Goal: Task Accomplishment & Management: Manage account settings

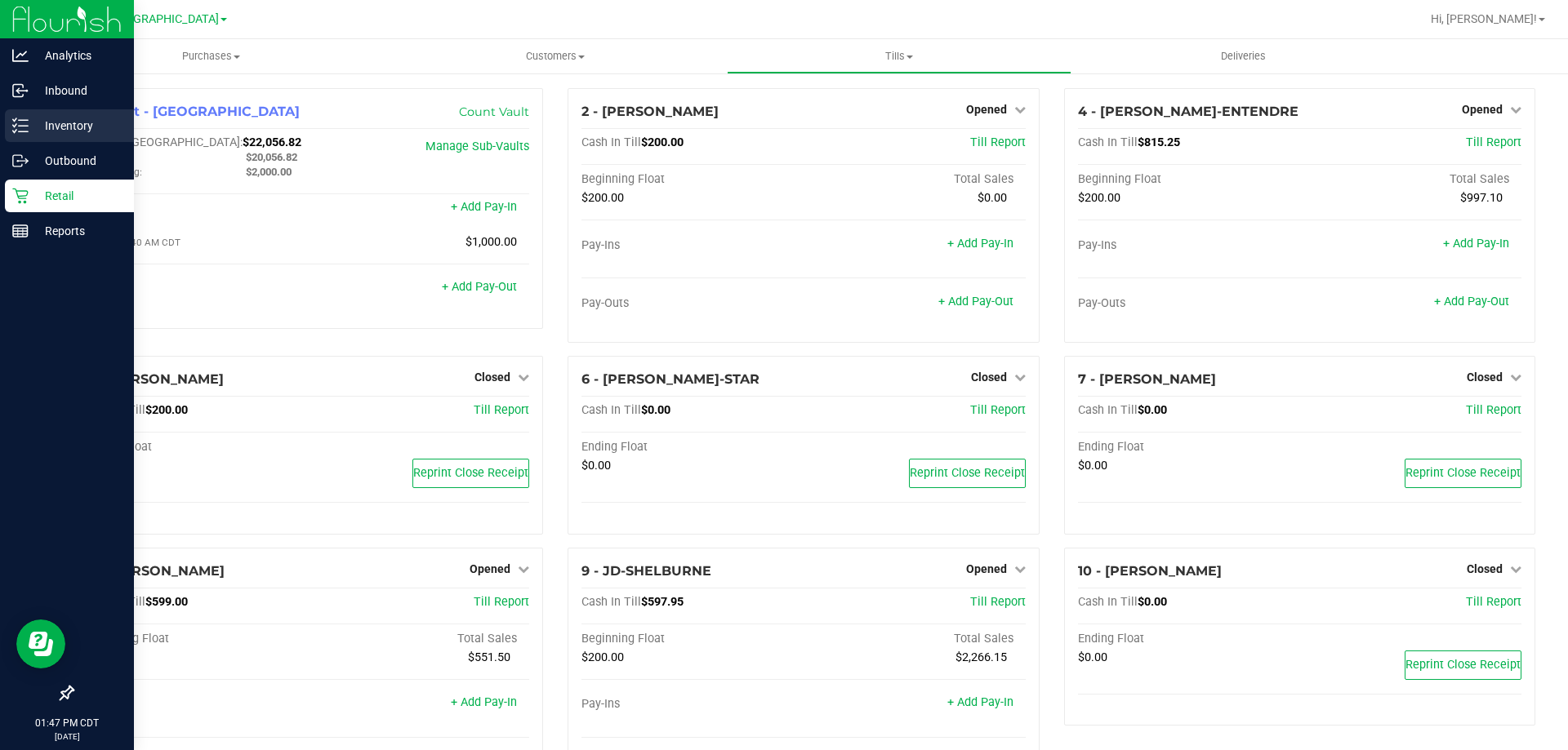
click at [74, 120] on p "Inventory" at bounding box center [77, 125] width 98 height 20
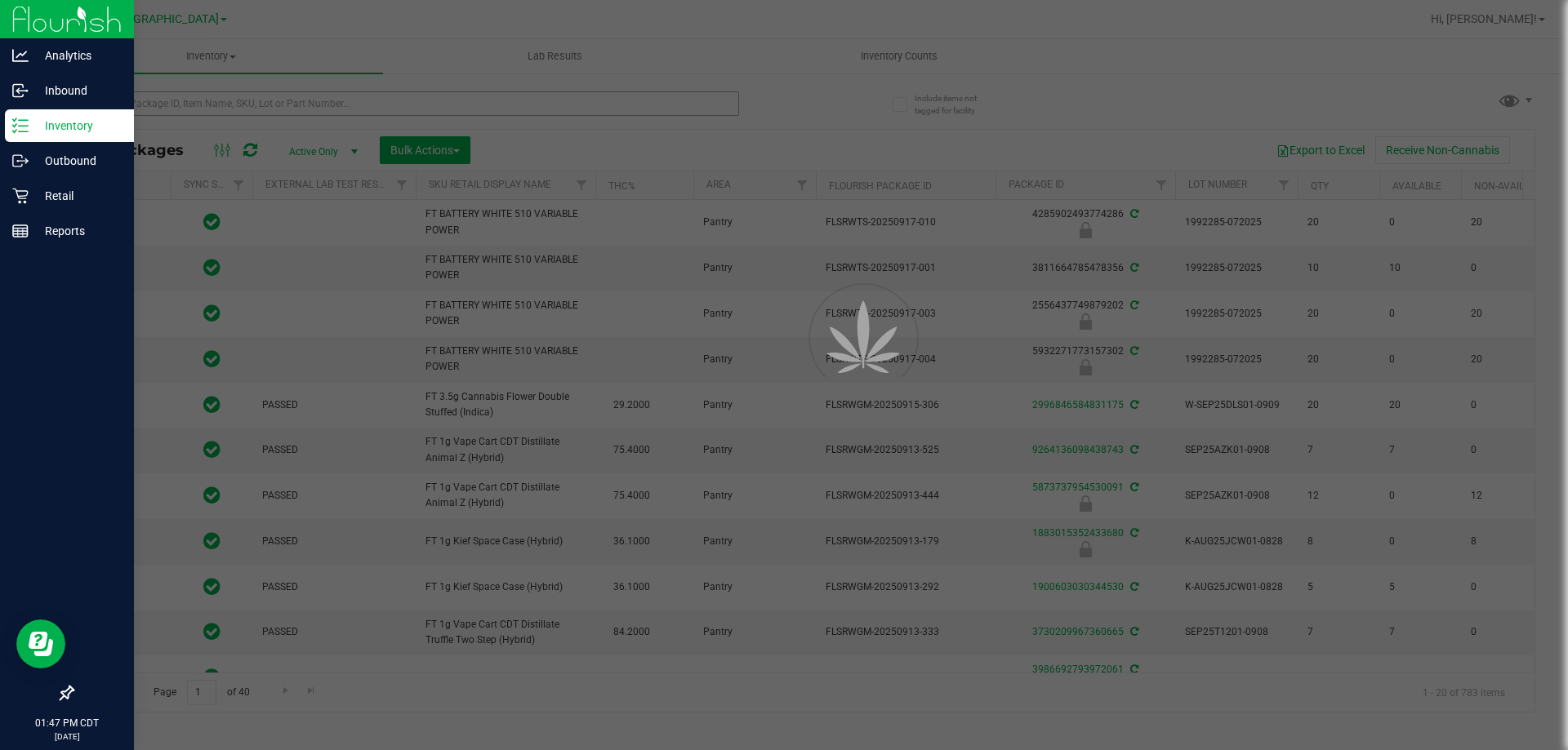
click at [226, 110] on div at bounding box center [784, 375] width 1568 height 750
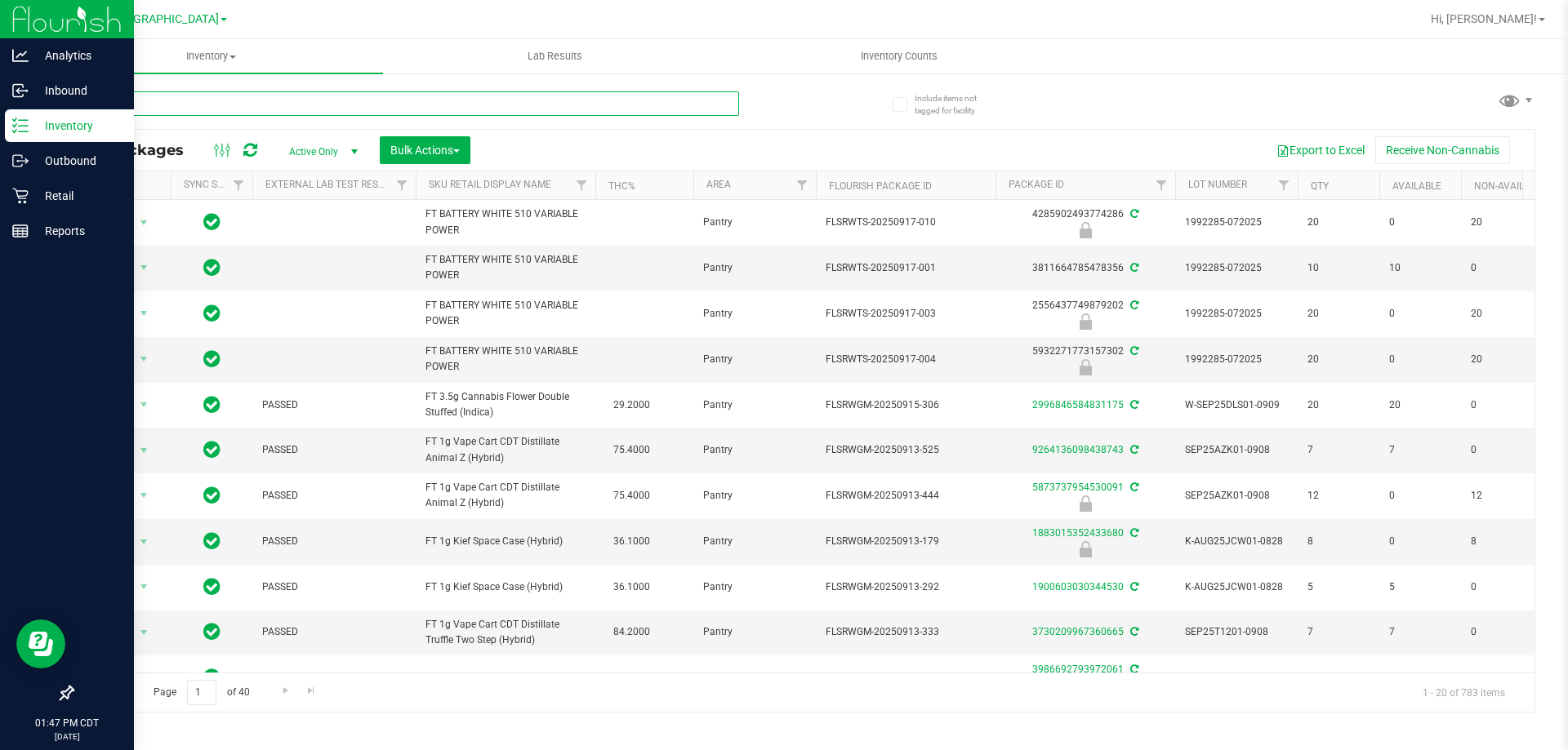
click at [226, 110] on input "text" at bounding box center [405, 104] width 667 height 25
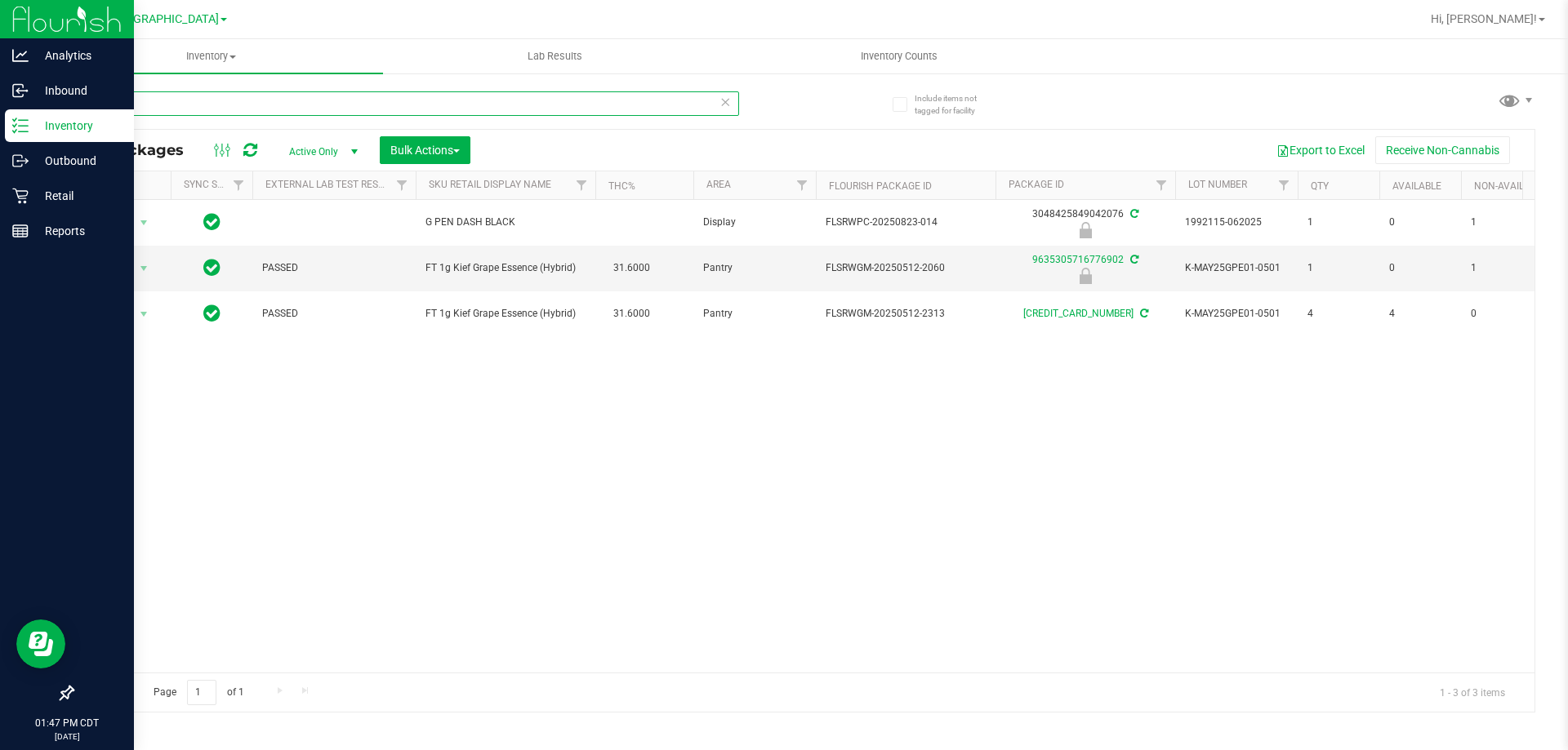
type input "G"
type input "CHEW"
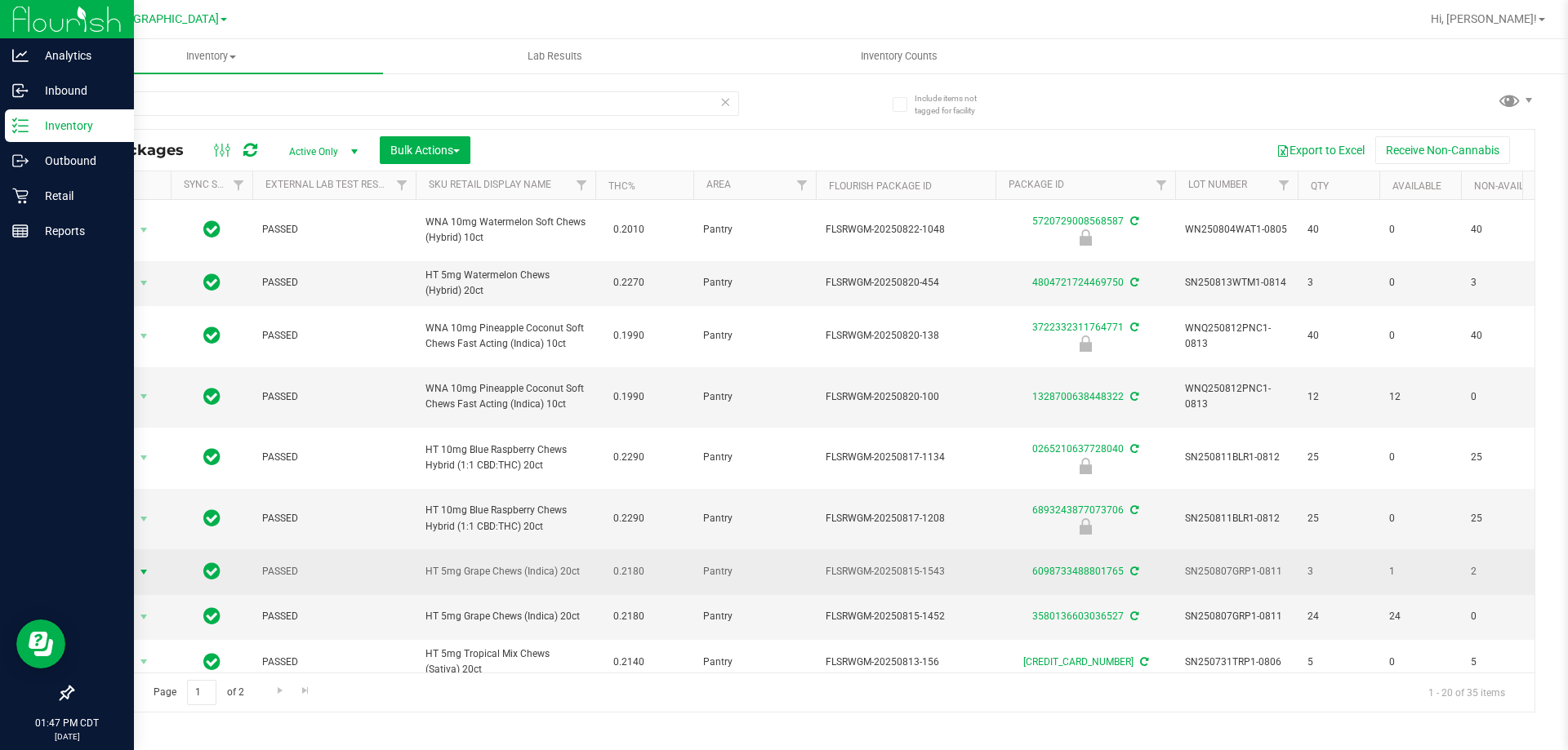
click at [145, 575] on span "select" at bounding box center [143, 573] width 13 height 13
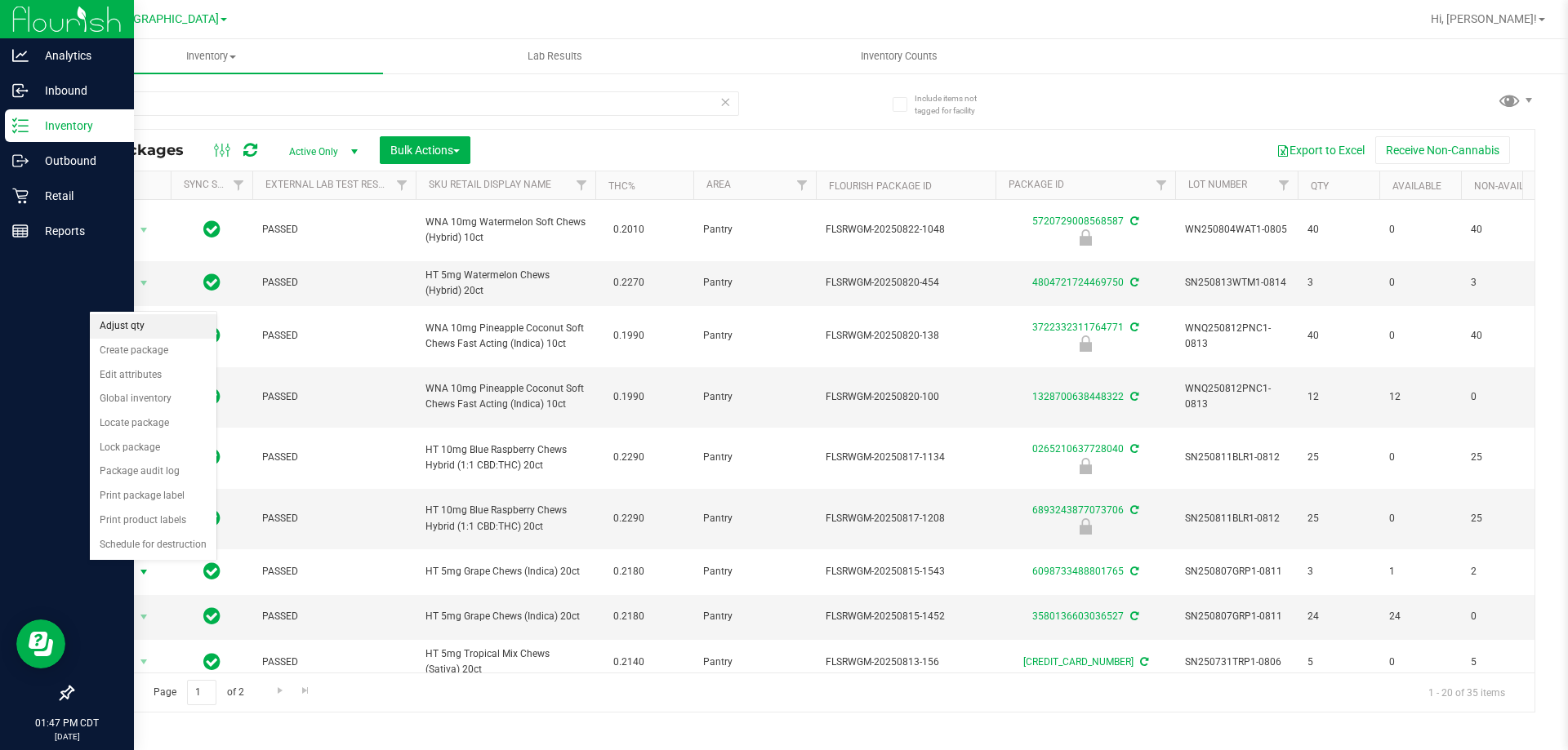
click at [149, 323] on li "Adjust qty" at bounding box center [153, 326] width 126 height 25
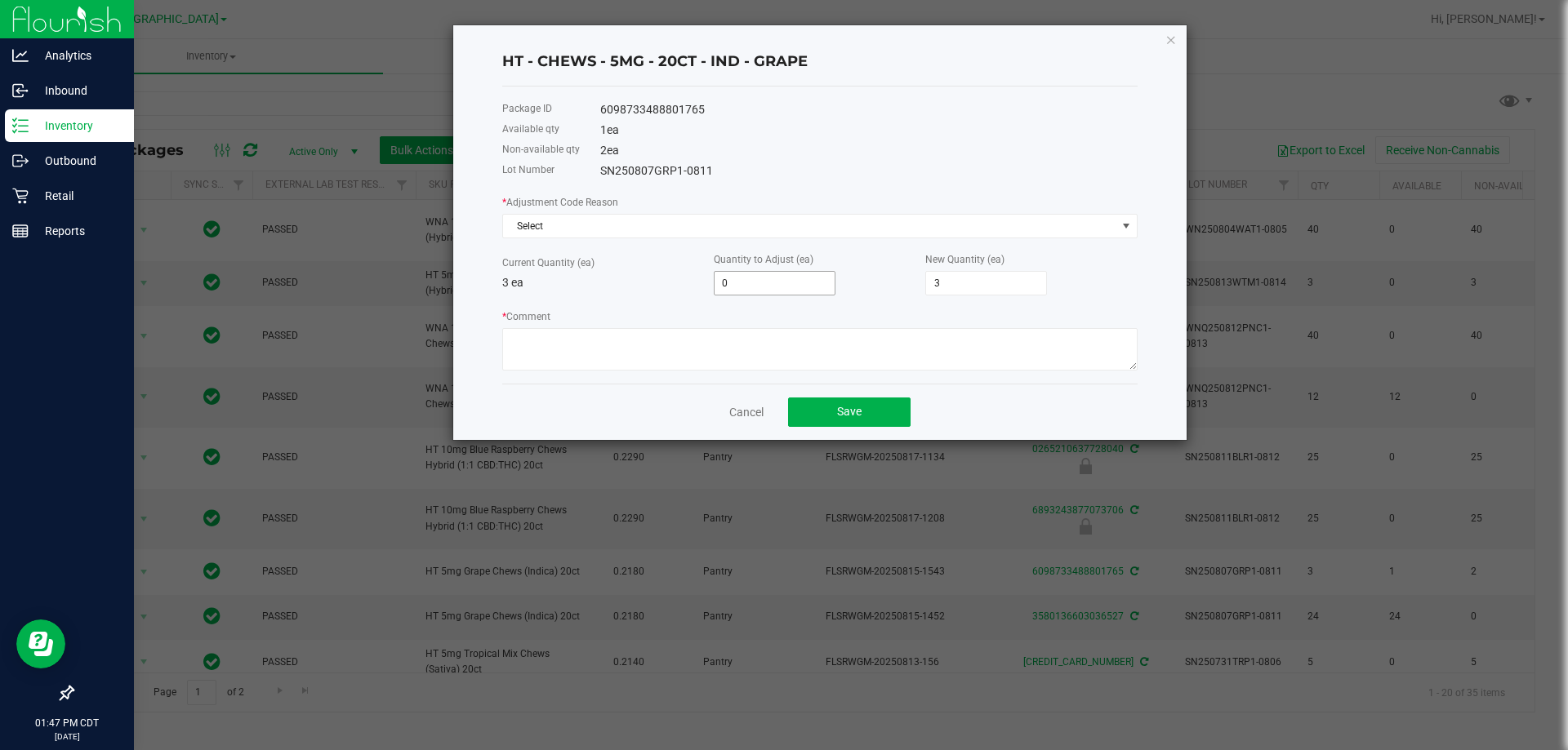
click at [775, 289] on input "0" at bounding box center [774, 283] width 120 height 23
type input "-1"
type input "2"
type input "-1"
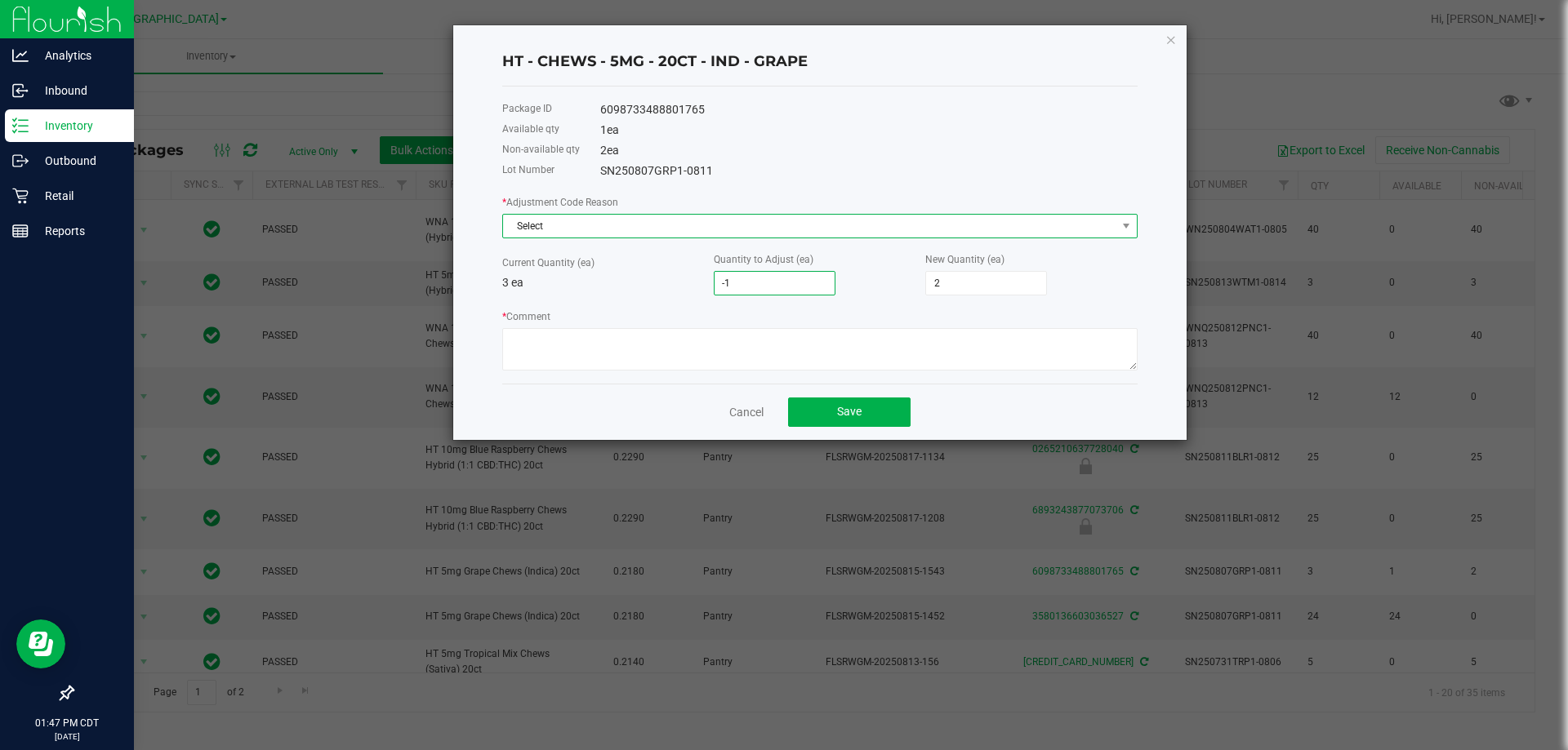
click at [615, 231] on span "Select" at bounding box center [809, 226] width 613 height 23
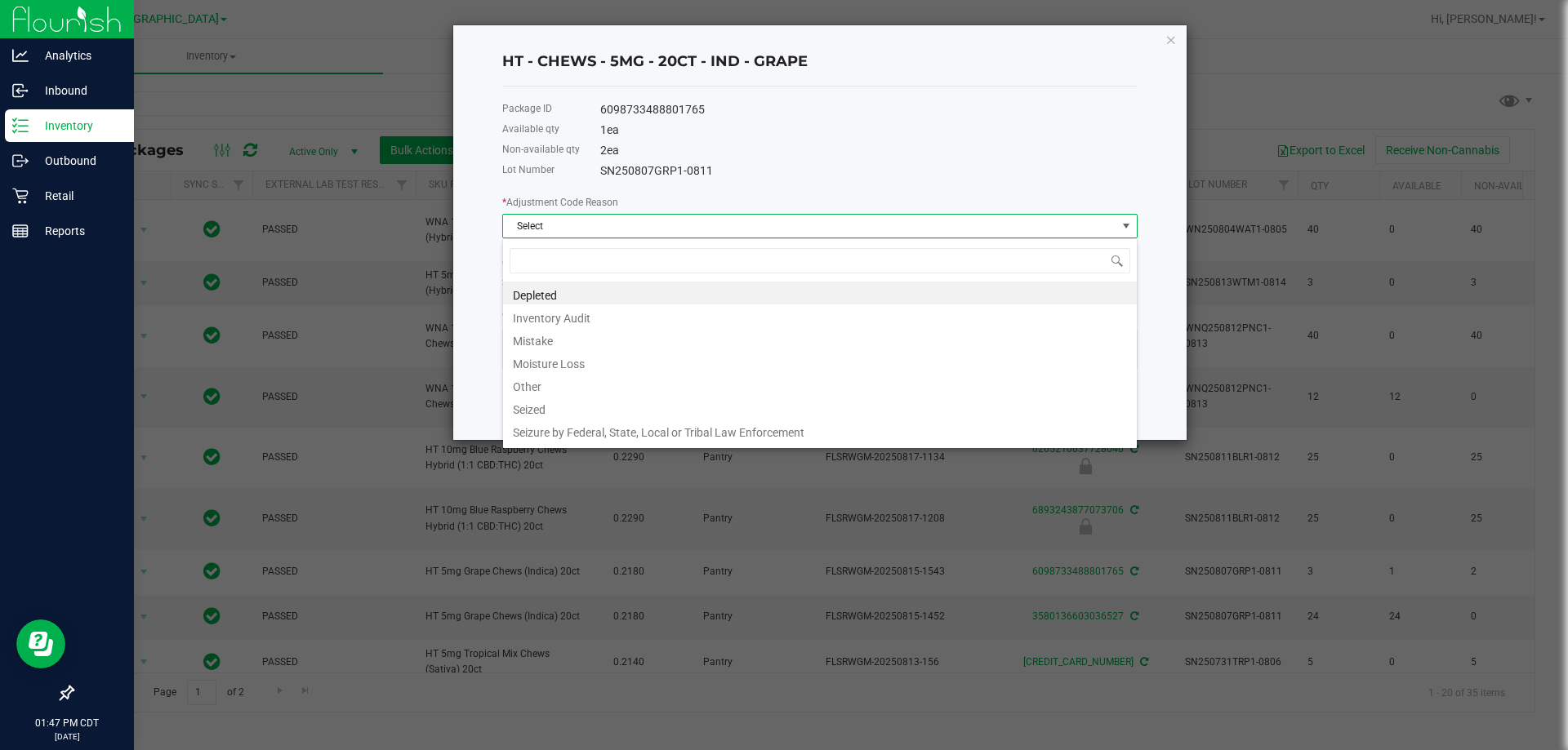
scroll to position [25, 635]
click at [569, 313] on li "Inventory Audit" at bounding box center [820, 316] width 634 height 23
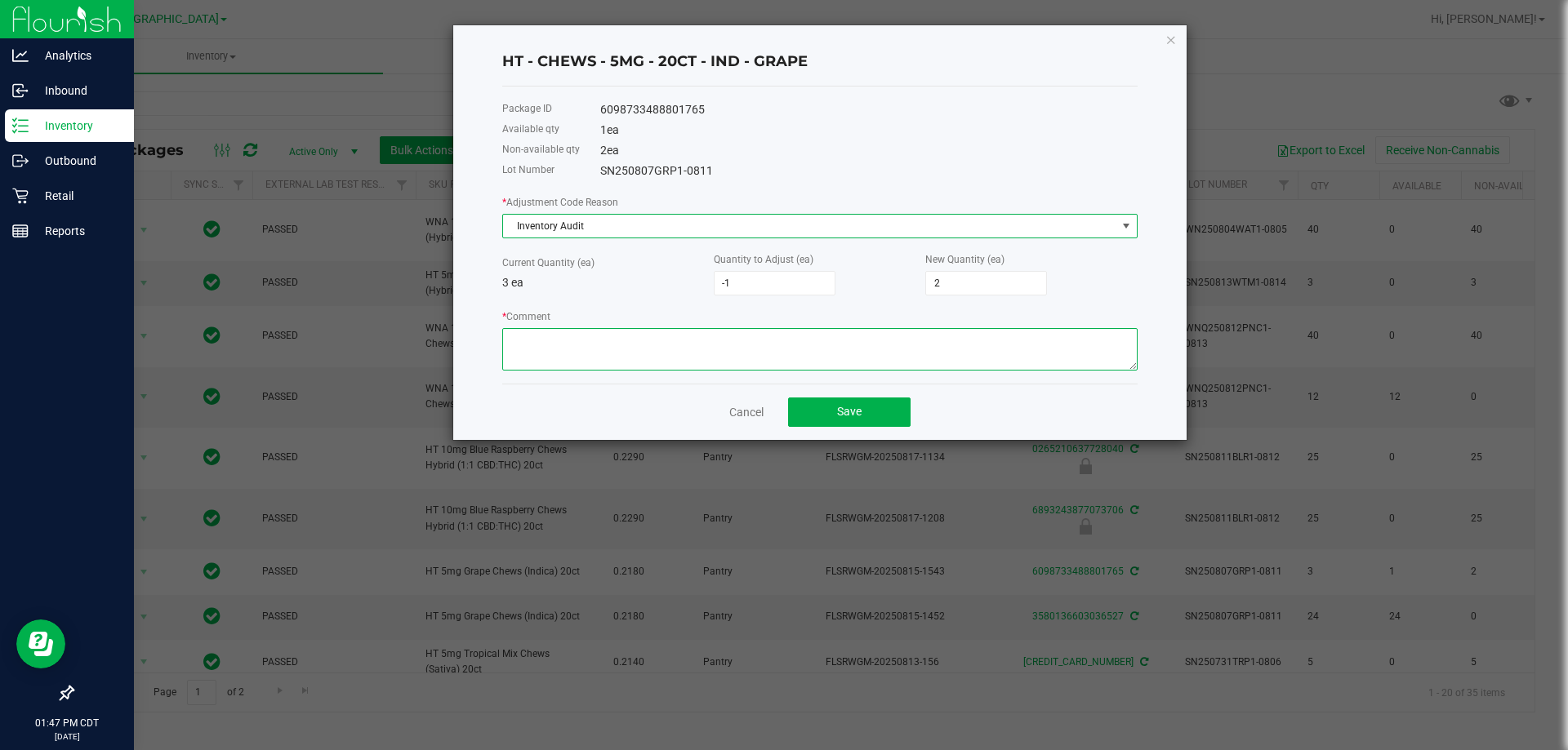
click at [623, 366] on textarea "* Comment" at bounding box center [819, 349] width 635 height 42
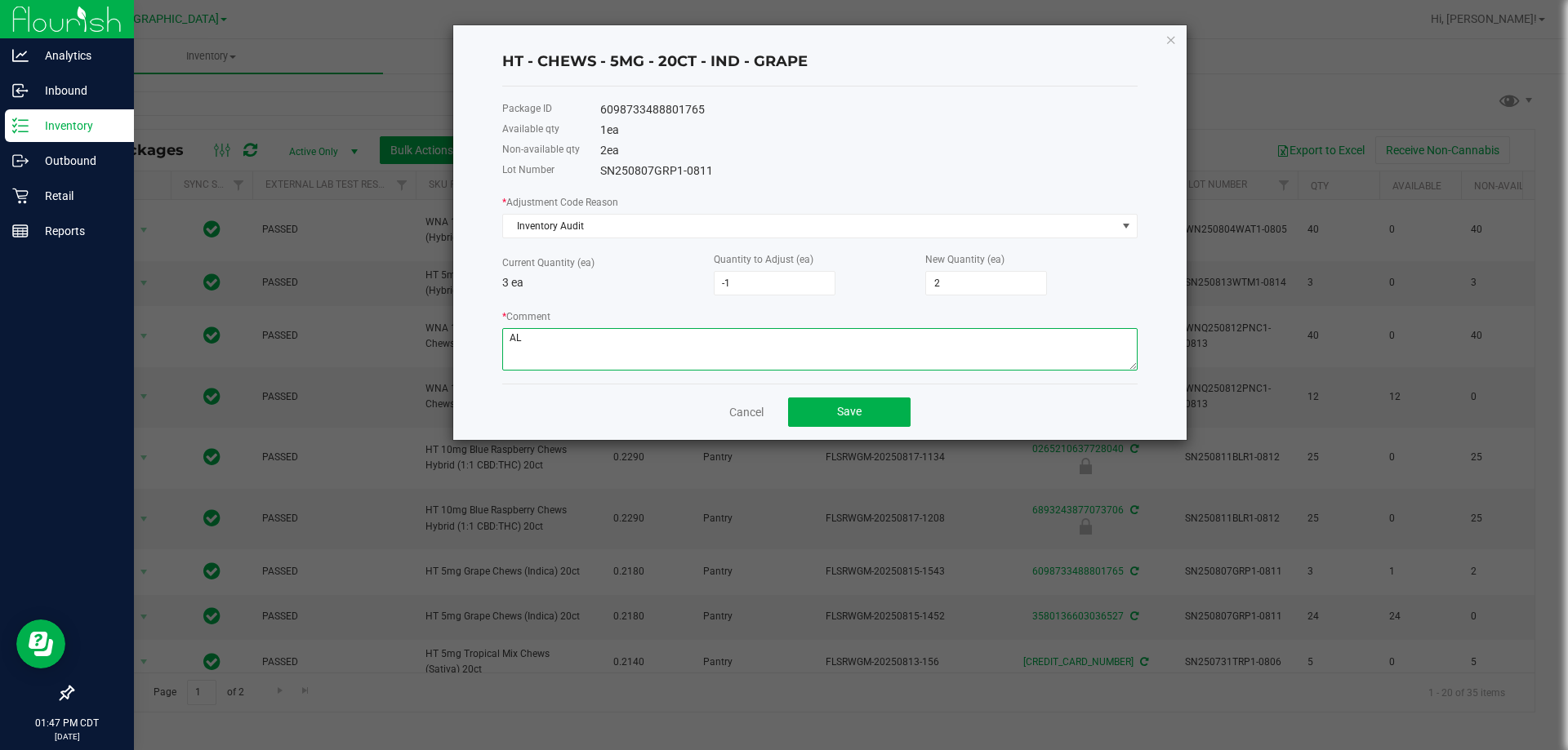
type textarea "A"
type textarea "allocation error, -1"
click at [847, 412] on span "Save" at bounding box center [849, 411] width 25 height 13
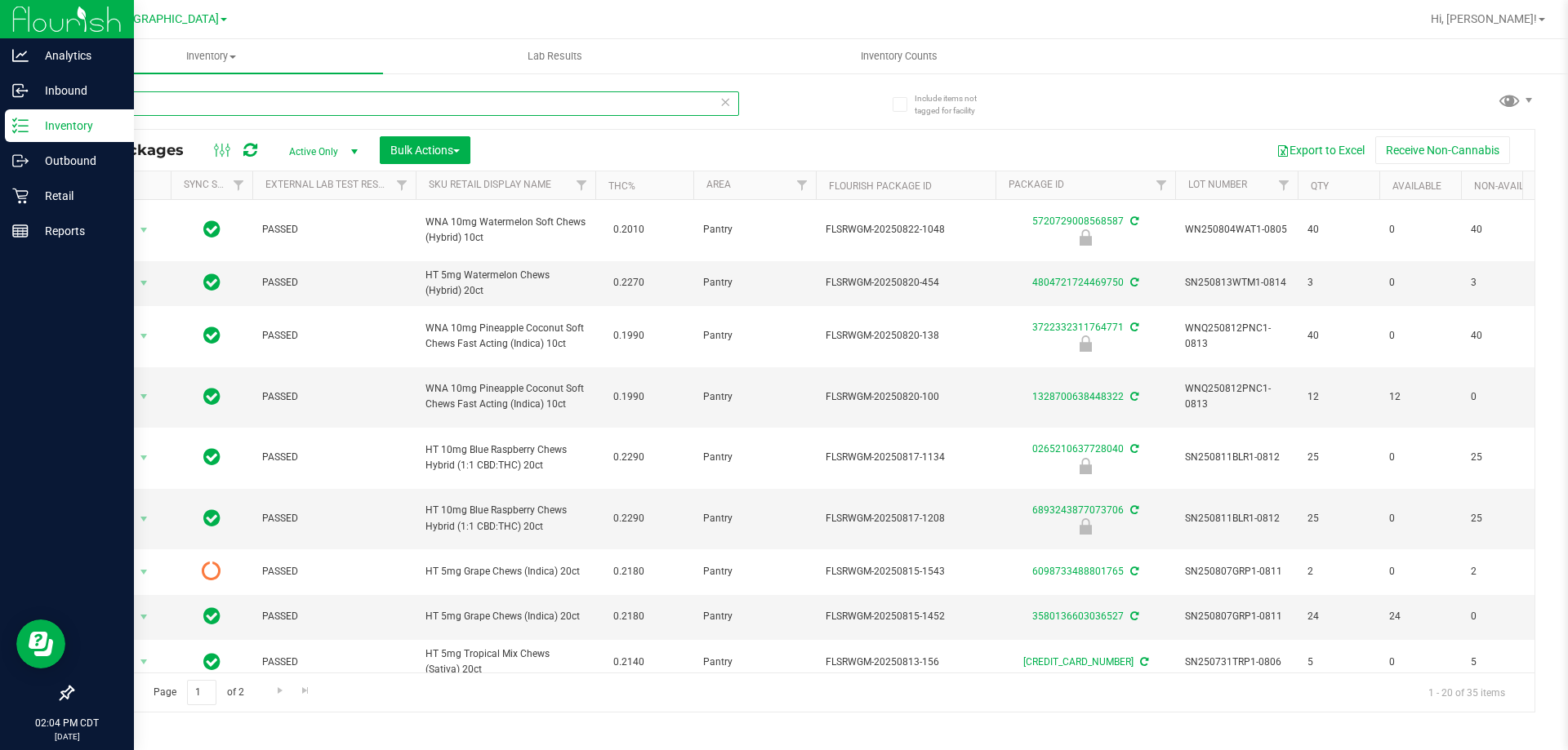
drag, startPoint x: 150, startPoint y: 112, endPoint x: 69, endPoint y: 107, distance: 81.2
click at [70, 107] on div "Include items not tagged for facility CHEW All Packages Active Only Active Only…" at bounding box center [804, 321] width 1528 height 498
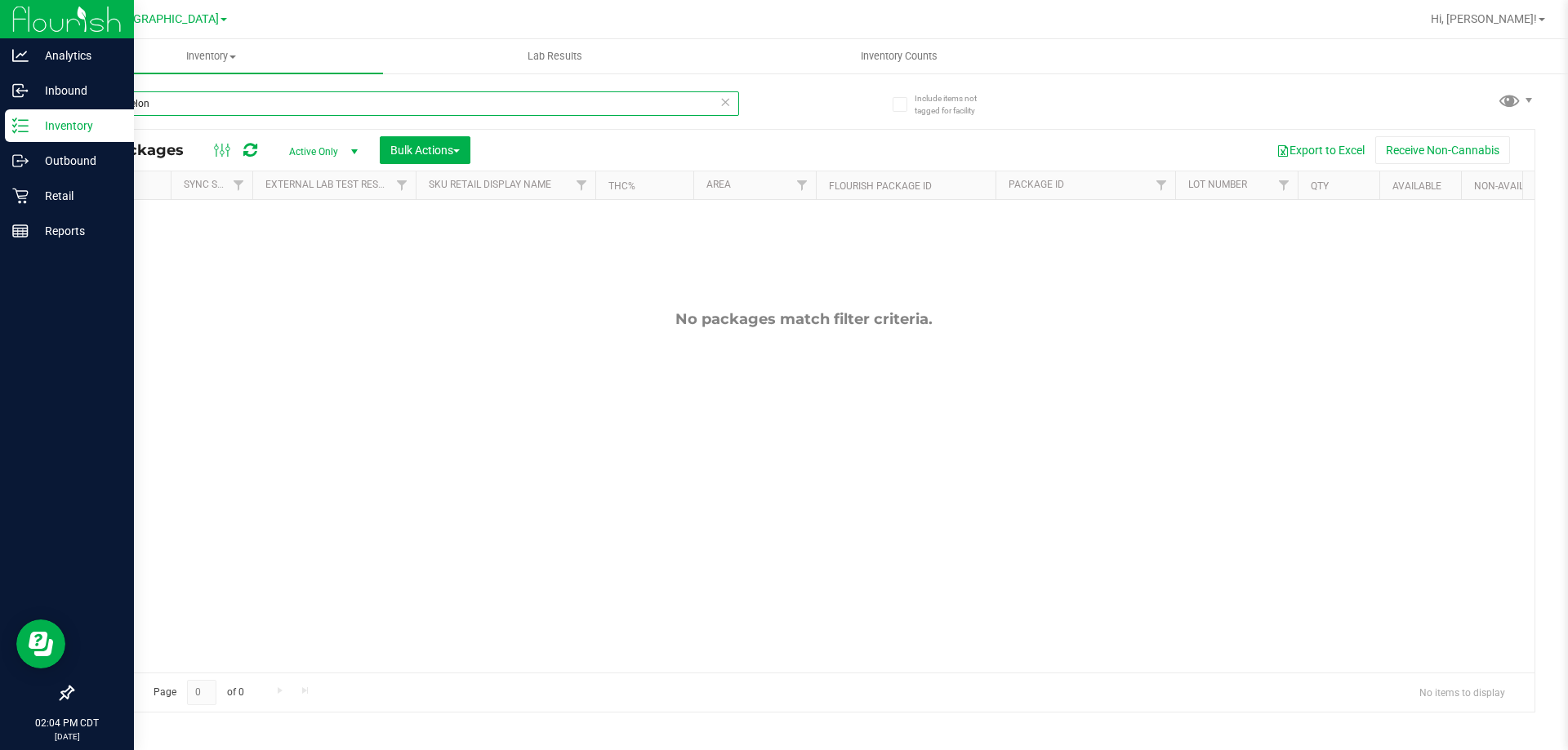
type input "watermelon"
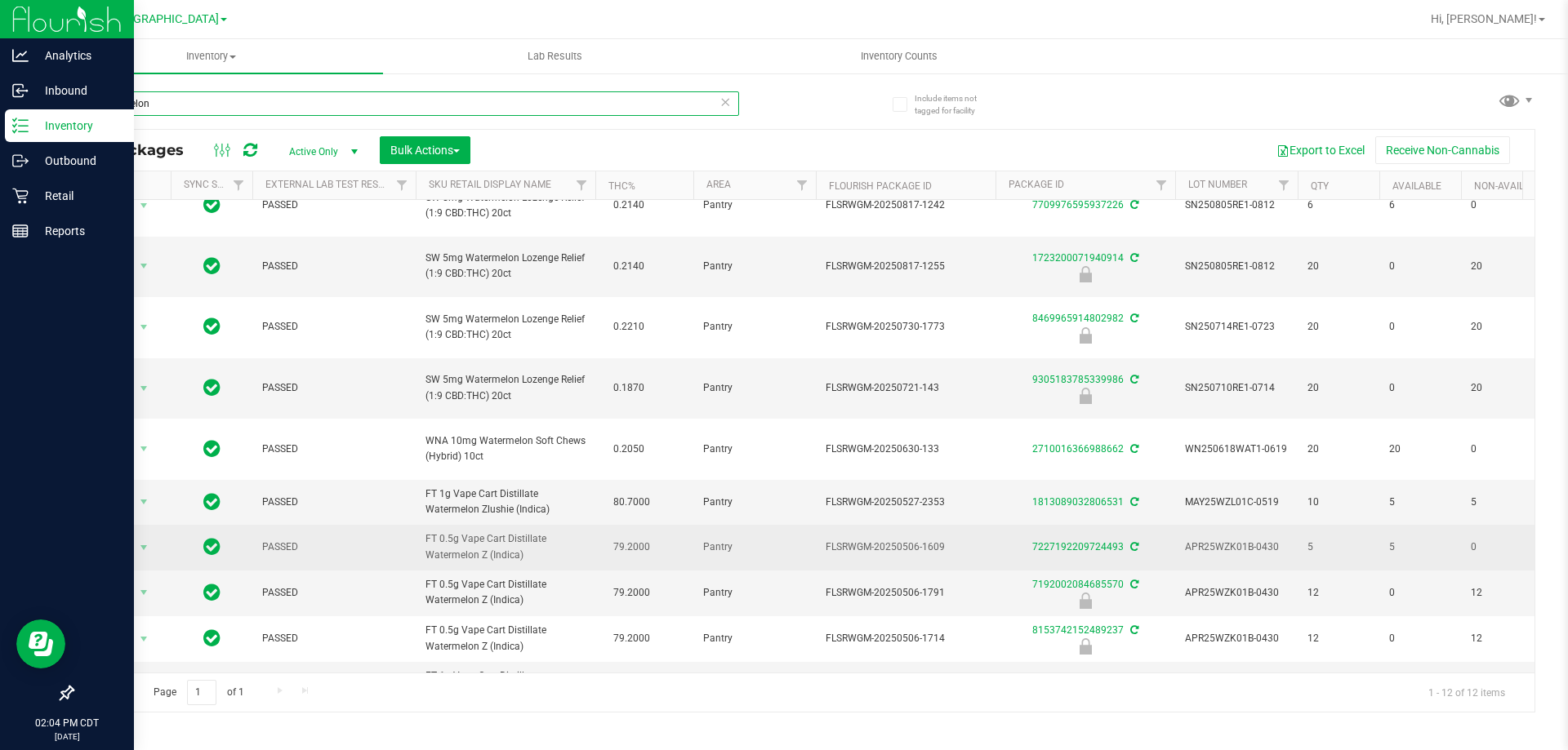
scroll to position [177, 0]
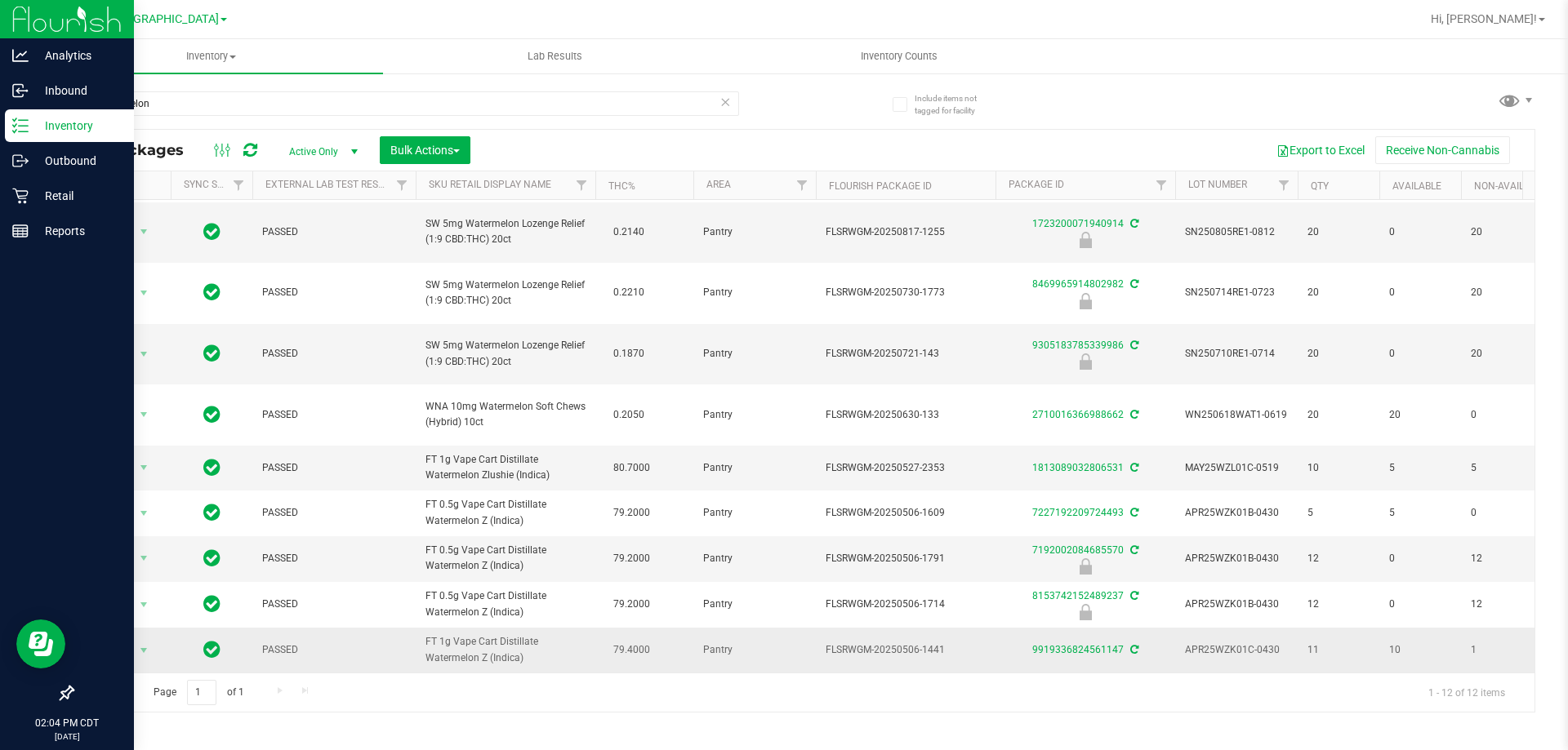
drag, startPoint x: 533, startPoint y: 650, endPoint x: 398, endPoint y: 639, distance: 135.4
drag, startPoint x: 192, startPoint y: 109, endPoint x: 25, endPoint y: 113, distance: 167.0
click at [25, 113] on div "Analytics Inbound Inventory Outbound Retail Reports 02:04 PM CDT [DATE] 09/22 […" at bounding box center [784, 375] width 1568 height 750
paste input "FT 1g Vape Cart Distillate Watermelon Z (Indica)"
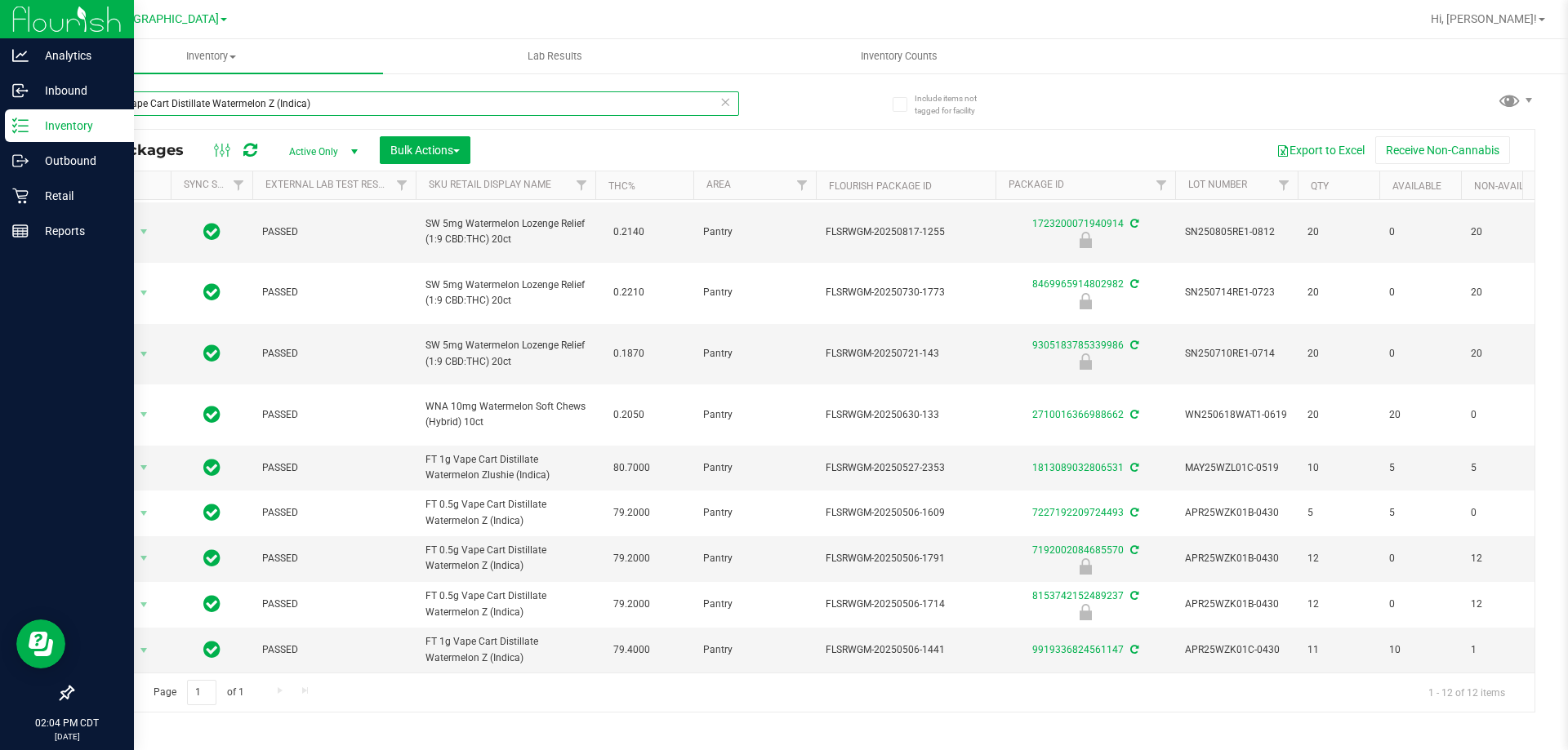
type input "FT 1g Vape Cart Distillate Watermelon Z (Indica)"
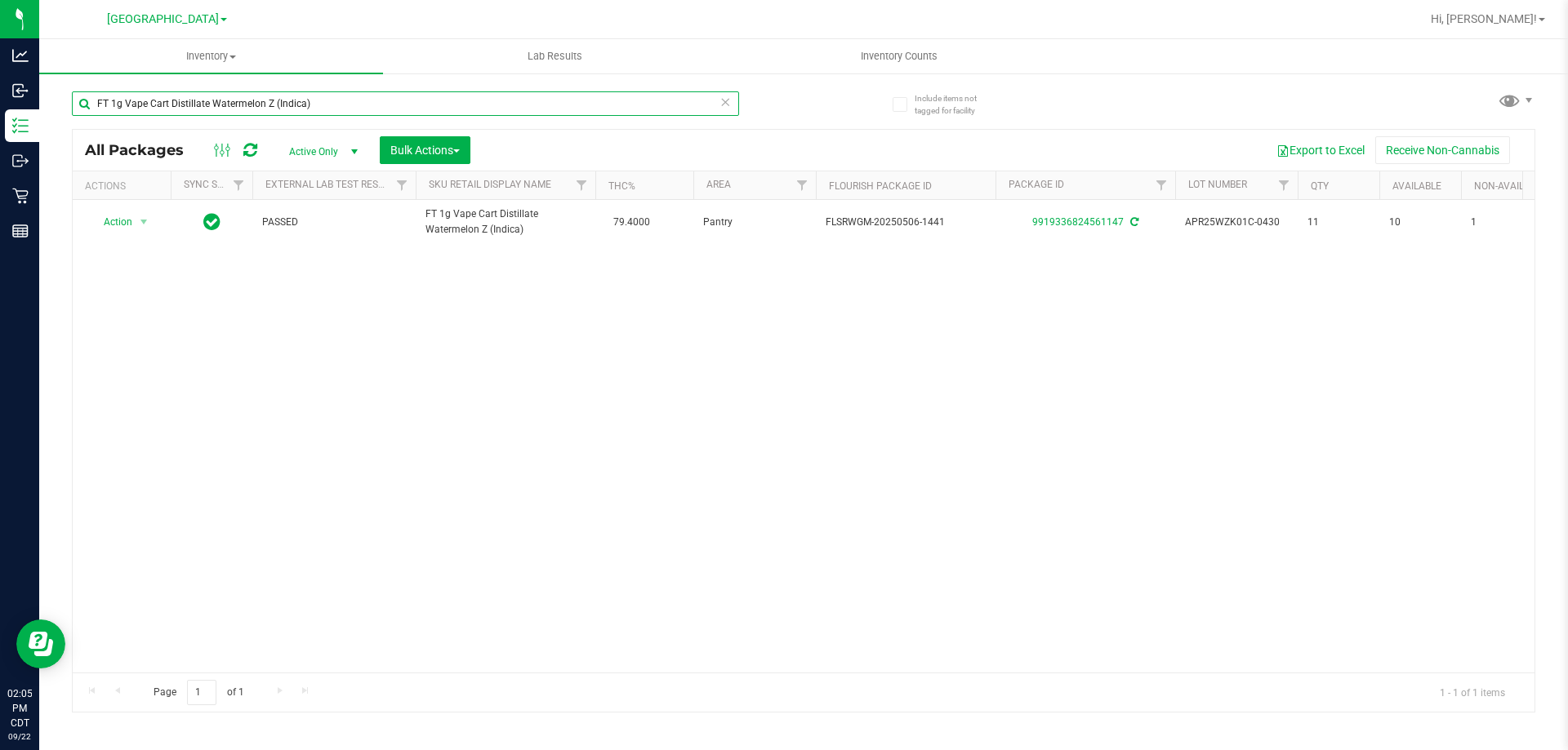
drag, startPoint x: 335, startPoint y: 101, endPoint x: 78, endPoint y: 116, distance: 257.4
click at [78, 116] on div "FT 1g Vape Cart Distillate Watermelon Z (Indica)" at bounding box center [405, 110] width 667 height 38
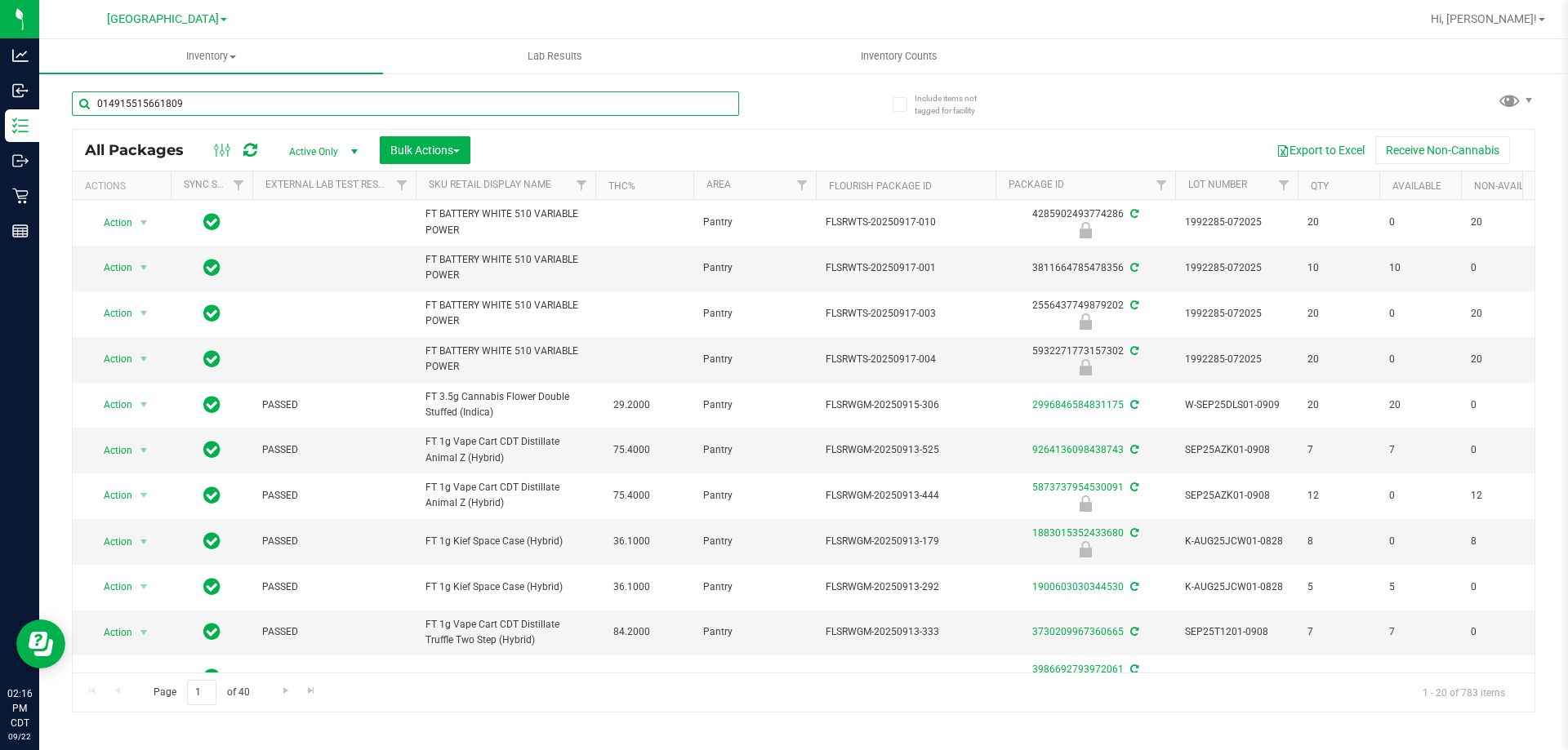
type input "0149155156618095"
